Goal: Transaction & Acquisition: Purchase product/service

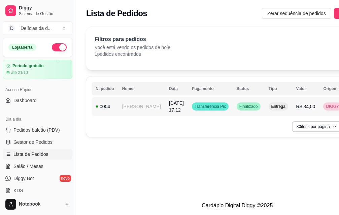
click at [135, 104] on td "[PERSON_NAME]" at bounding box center [141, 106] width 47 height 19
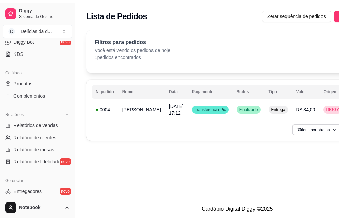
scroll to position [168, 0]
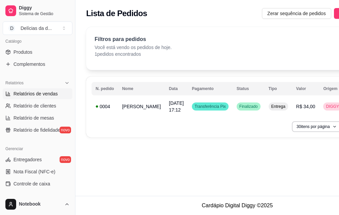
click at [41, 95] on span "Relatórios de vendas" at bounding box center [35, 94] width 44 height 7
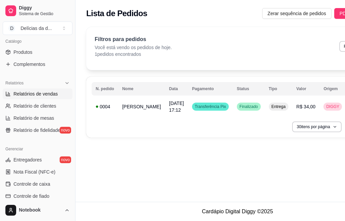
select select "ALL"
select select "0"
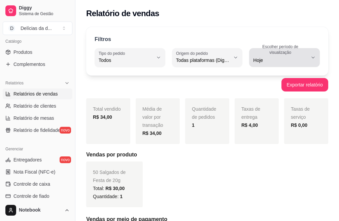
click at [314, 57] on icon "button" at bounding box center [313, 57] width 3 height 1
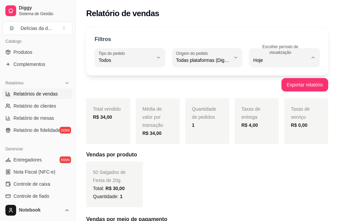
click at [269, 97] on span "7 dias" at bounding box center [281, 98] width 51 height 6
type input "7"
select select "7"
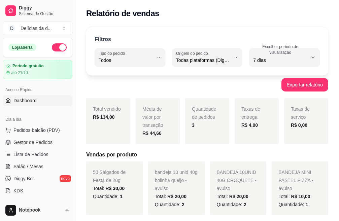
click at [21, 103] on span "Dashboard" at bounding box center [24, 100] width 23 height 7
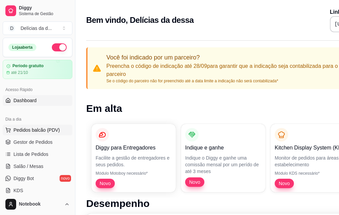
click at [38, 130] on span "Pedidos balcão (PDV)" at bounding box center [36, 130] width 46 height 7
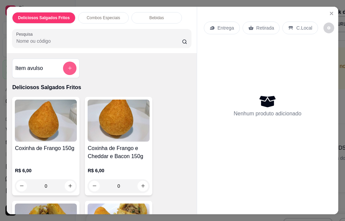
click at [69, 66] on icon "add-separate-item" at bounding box center [69, 68] width 5 height 5
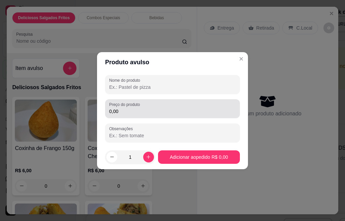
click at [145, 90] on input "Nome do produto" at bounding box center [172, 87] width 127 height 7
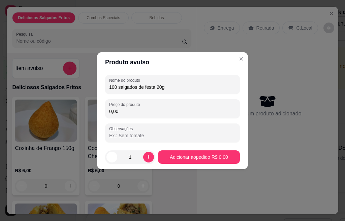
drag, startPoint x: 167, startPoint y: 86, endPoint x: 118, endPoint y: 87, distance: 49.8
click at [118, 87] on input "100 salgados de festa 20g" at bounding box center [172, 87] width 127 height 7
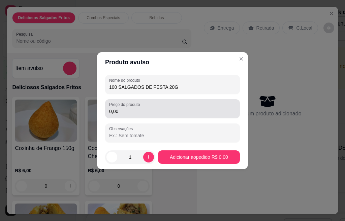
type input "100 SALGADOS DE FESTA 20G"
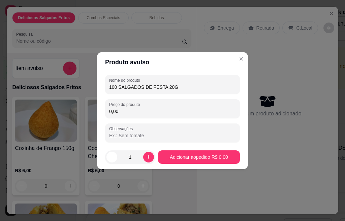
click at [134, 110] on input "0,00" at bounding box center [172, 111] width 127 height 7
type input "58,00"
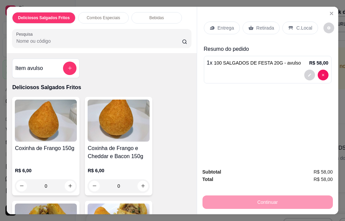
click at [223, 27] on p "Entrega" at bounding box center [226, 28] width 16 height 7
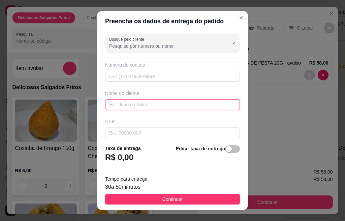
click at [132, 103] on input "text" at bounding box center [172, 104] width 135 height 11
type input "[PERSON_NAME]"
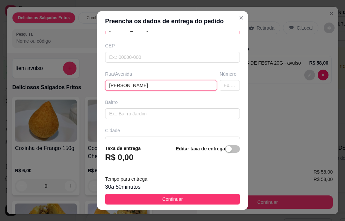
type input "[PERSON_NAME]"
type input "168"
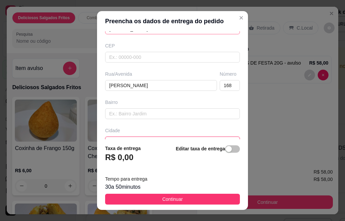
scroll to position [84, 0]
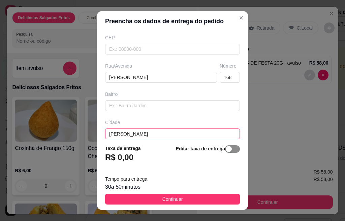
type input "[PERSON_NAME]"
click at [225, 148] on span "button" at bounding box center [232, 148] width 15 height 7
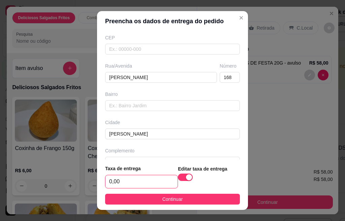
click at [138, 182] on input "0,00" at bounding box center [141, 181] width 72 height 13
type input "10,00"
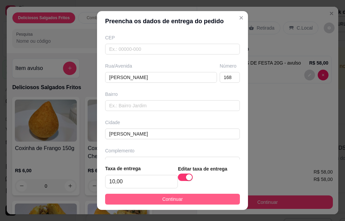
click at [154, 199] on button "Continuar" at bounding box center [172, 199] width 135 height 11
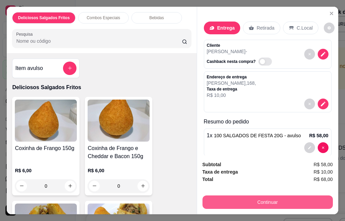
click at [256, 200] on button "Continuar" at bounding box center [267, 202] width 130 height 13
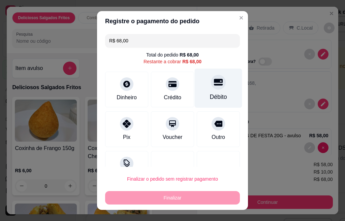
click at [214, 85] on icon at bounding box center [218, 82] width 9 height 7
type input "R$ 0,00"
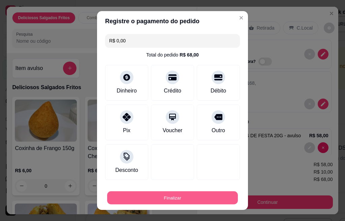
click at [170, 195] on button "Finalizar" at bounding box center [172, 198] width 131 height 13
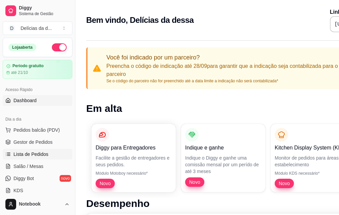
click at [38, 156] on span "Lista de Pedidos" at bounding box center [30, 154] width 35 height 7
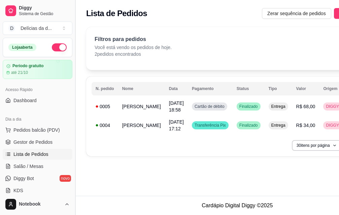
click at [75, 27] on button "Toggle Sidebar" at bounding box center [74, 107] width 5 height 215
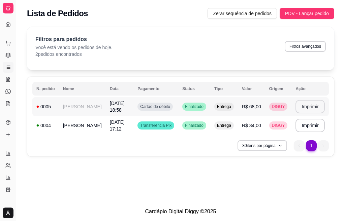
click at [304, 105] on button "Imprimir" at bounding box center [309, 106] width 29 height 13
click at [311, 111] on button "Imprimir" at bounding box center [309, 106] width 29 height 13
click at [144, 107] on span "Cartão de débito" at bounding box center [155, 106] width 33 height 5
